Goal: Task Accomplishment & Management: Use online tool/utility

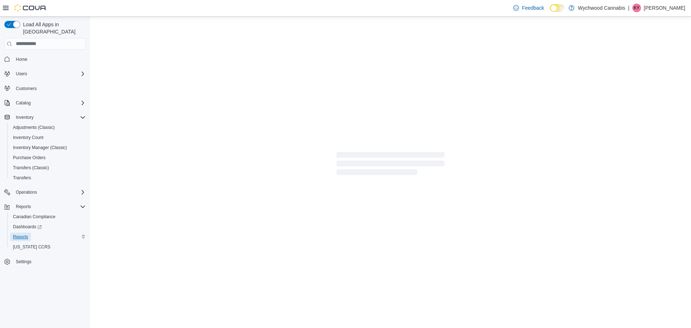
click at [27, 234] on span "Reports" at bounding box center [20, 237] width 15 height 6
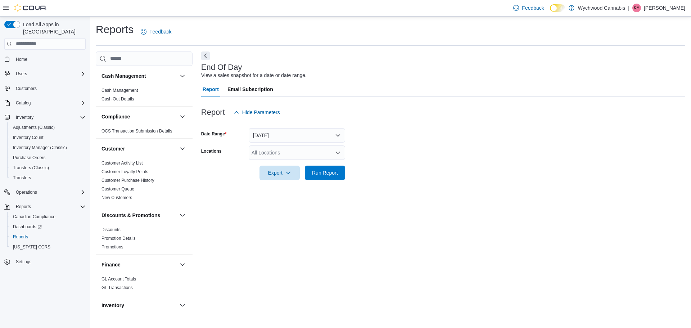
click at [351, 178] on form "Date Range [DATE] Locations All Locations Export Run Report" at bounding box center [443, 150] width 484 height 60
click at [328, 174] on span "Run Report" at bounding box center [325, 172] width 26 height 7
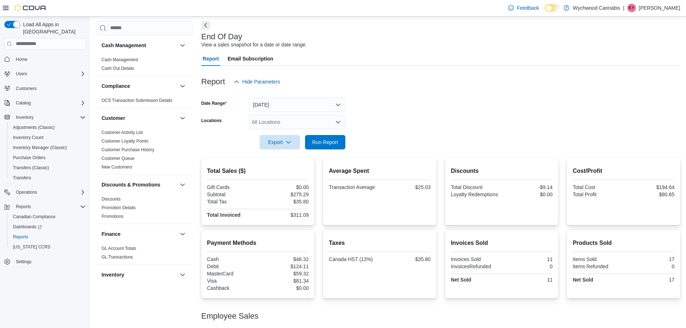
scroll to position [61, 0]
